Goal: Find contact information: Find contact information

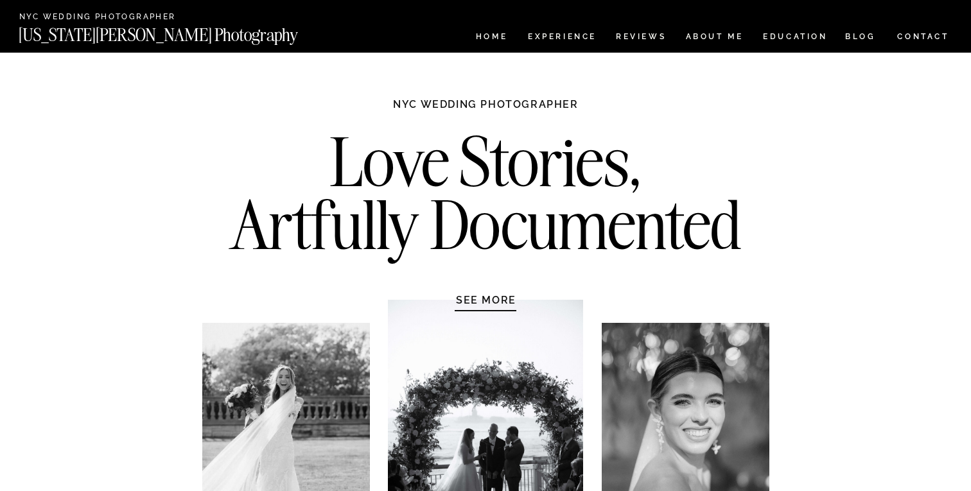
click at [921, 36] on nav "CONTACT" at bounding box center [923, 37] width 53 height 14
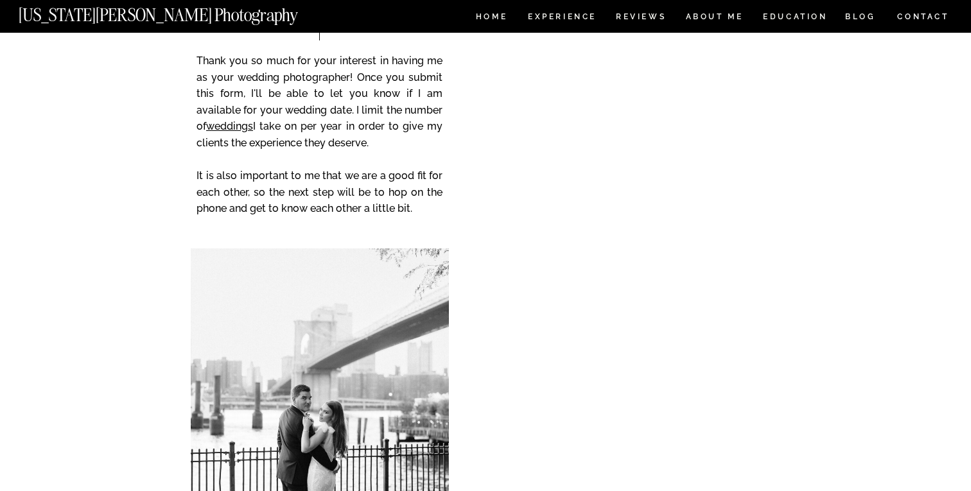
scroll to position [176, 0]
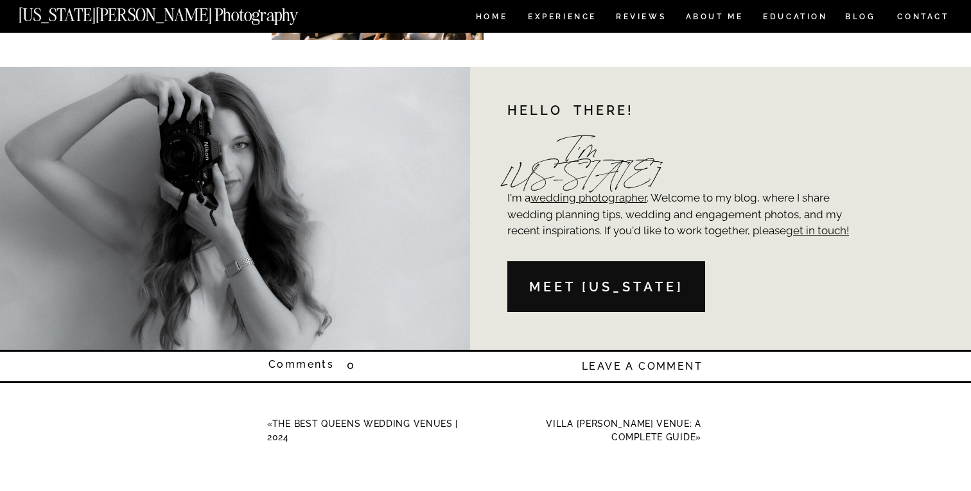
scroll to position [2962, 0]
